Goal: Navigation & Orientation: Find specific page/section

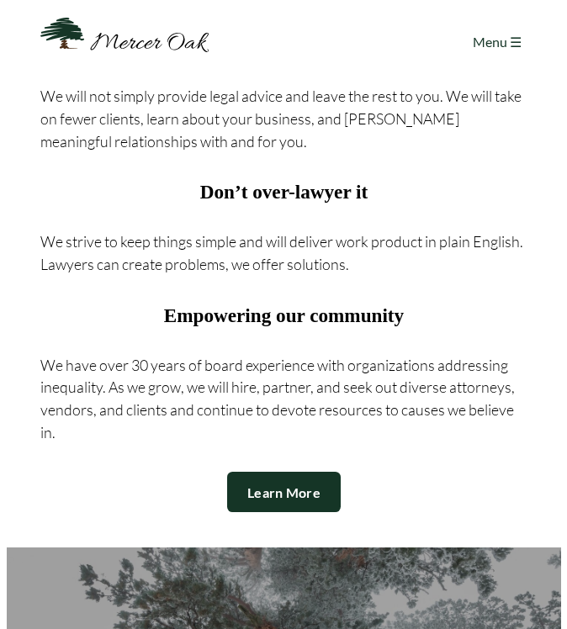
scroll to position [1429, 0]
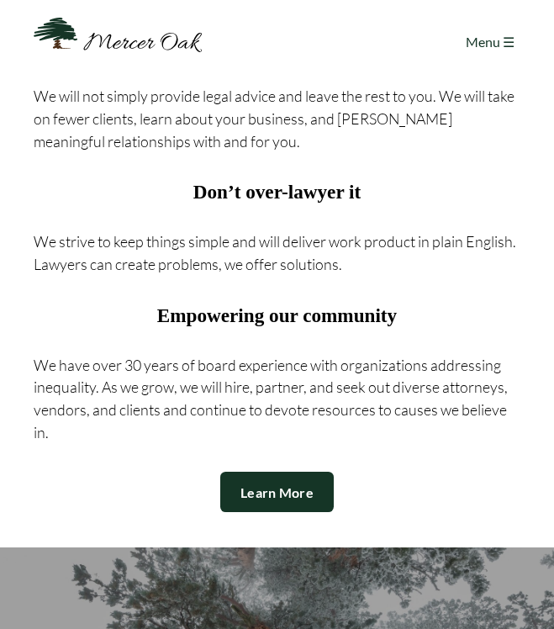
click at [506, 42] on div at bounding box center [490, 41] width 50 height 21
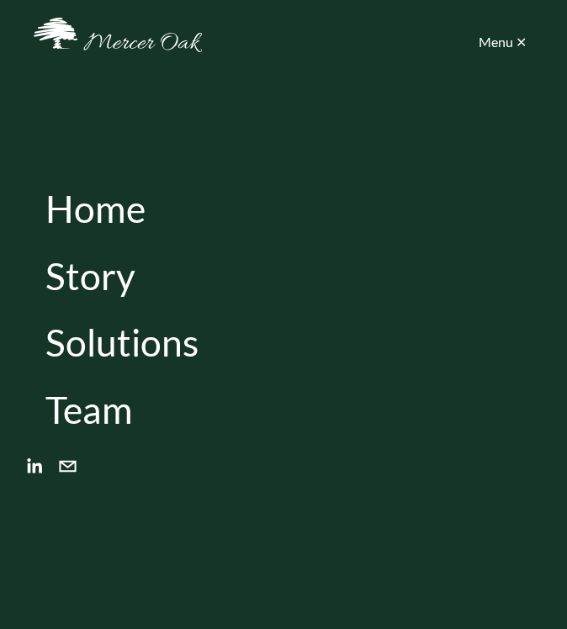
click at [106, 410] on link "Team" at bounding box center [88, 409] width 87 height 37
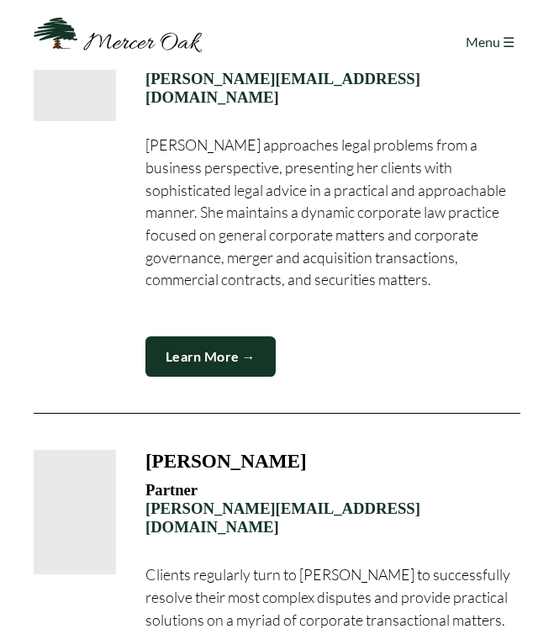
scroll to position [1682, 0]
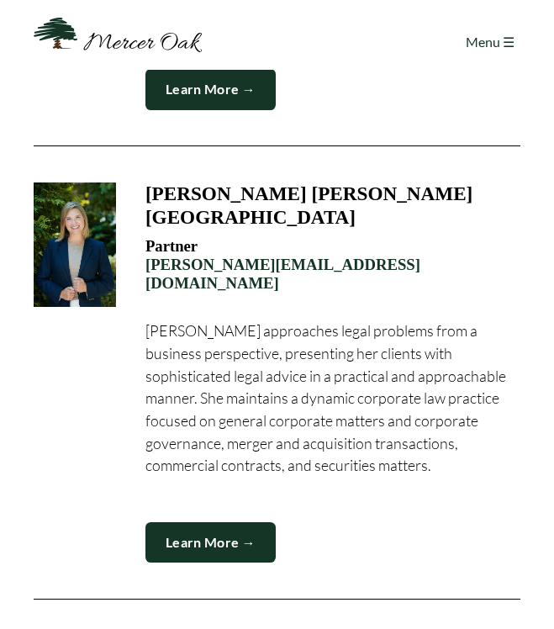
click at [76, 182] on div at bounding box center [75, 244] width 83 height 124
click at [214, 522] on link "Learn More →" at bounding box center [210, 542] width 130 height 41
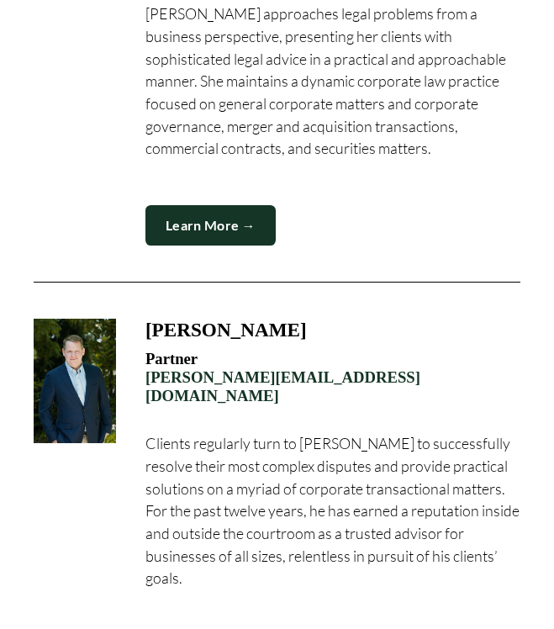
scroll to position [2018, 0]
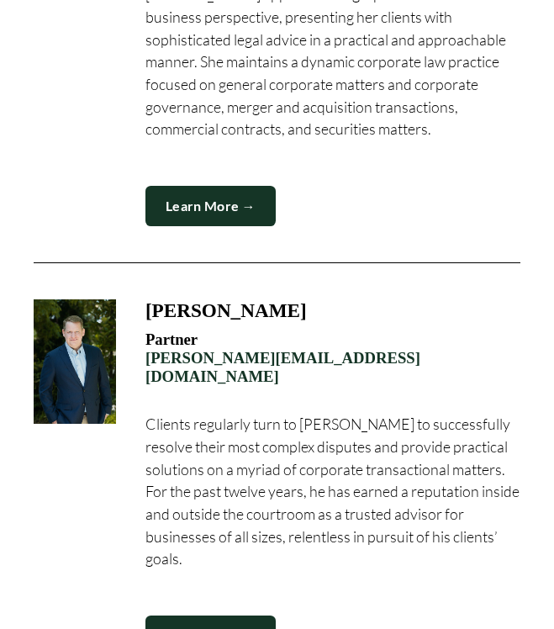
click at [211, 615] on link "Learn More →" at bounding box center [210, 635] width 130 height 41
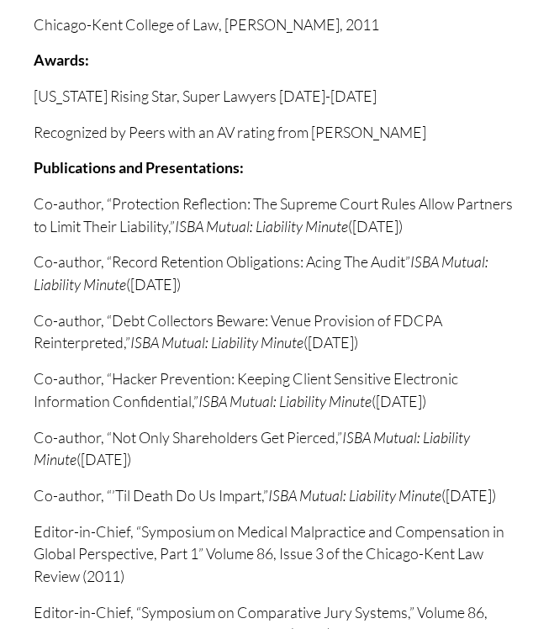
scroll to position [1933, 0]
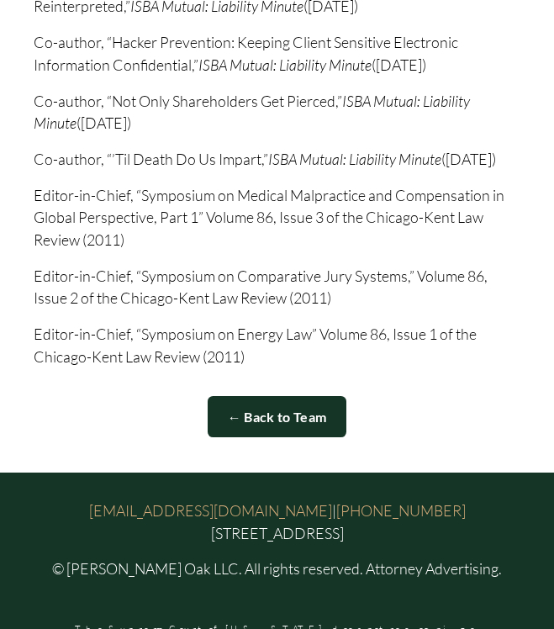
click at [264, 425] on link "← Back to Team" at bounding box center [278, 416] width 140 height 41
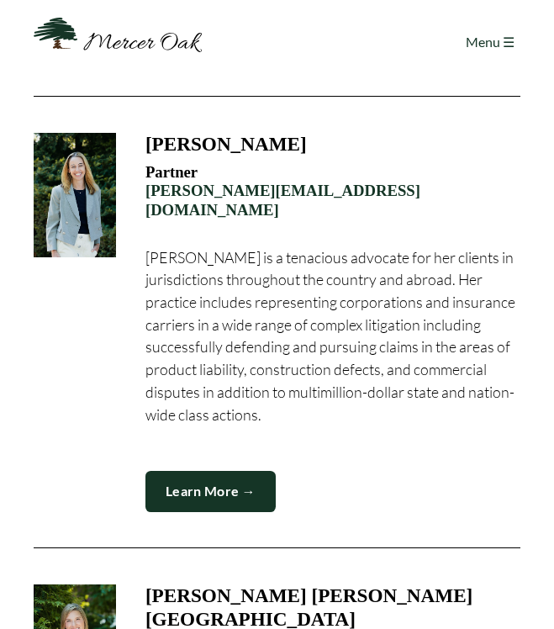
scroll to position [1261, 0]
